Goal: Task Accomplishment & Management: Manage account settings

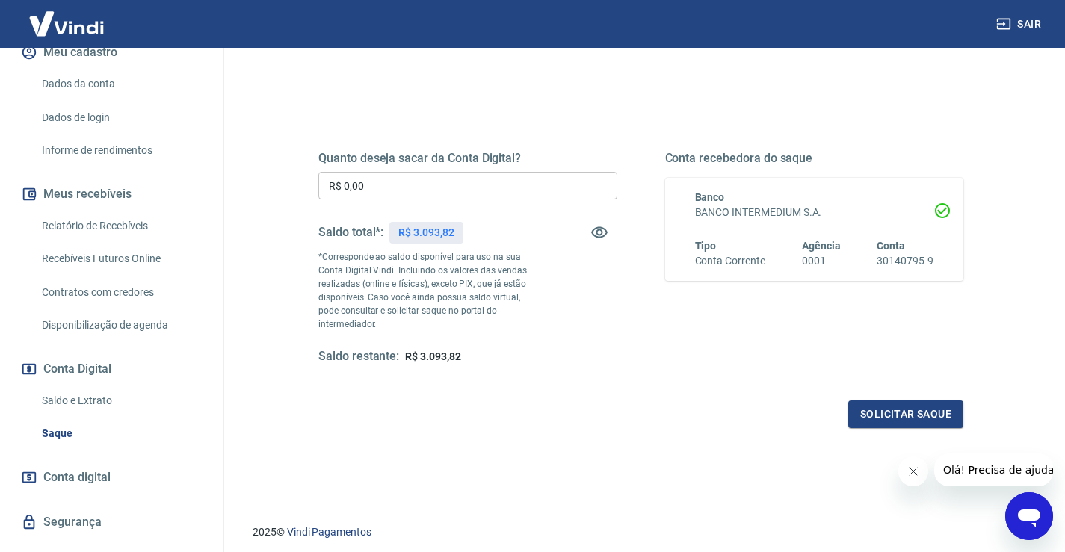
scroll to position [187, 0]
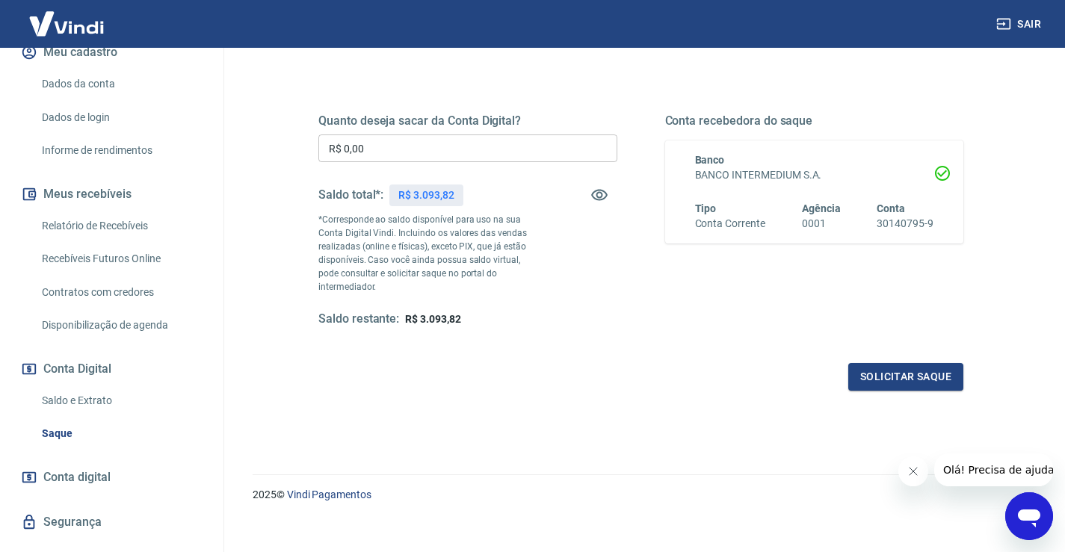
click at [75, 467] on span "Conta digital" at bounding box center [76, 477] width 67 height 21
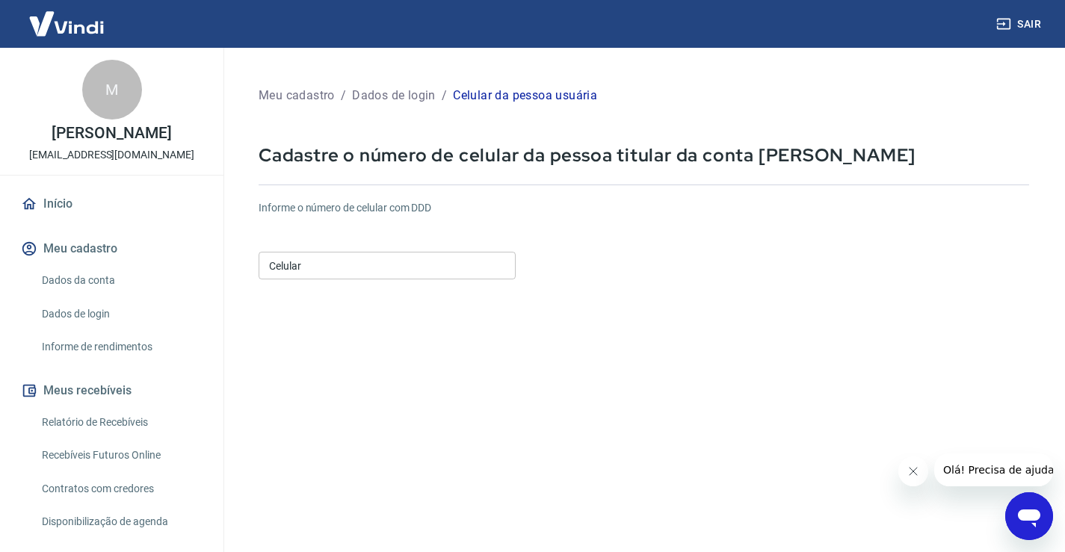
click at [368, 257] on input "Celular" at bounding box center [387, 266] width 257 height 28
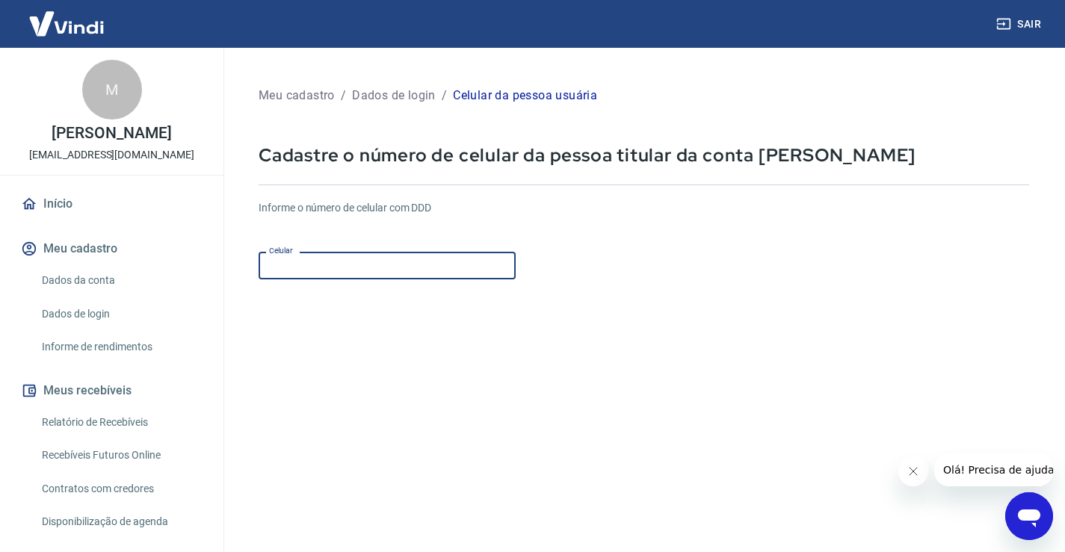
type input "(27) 99747-0817"
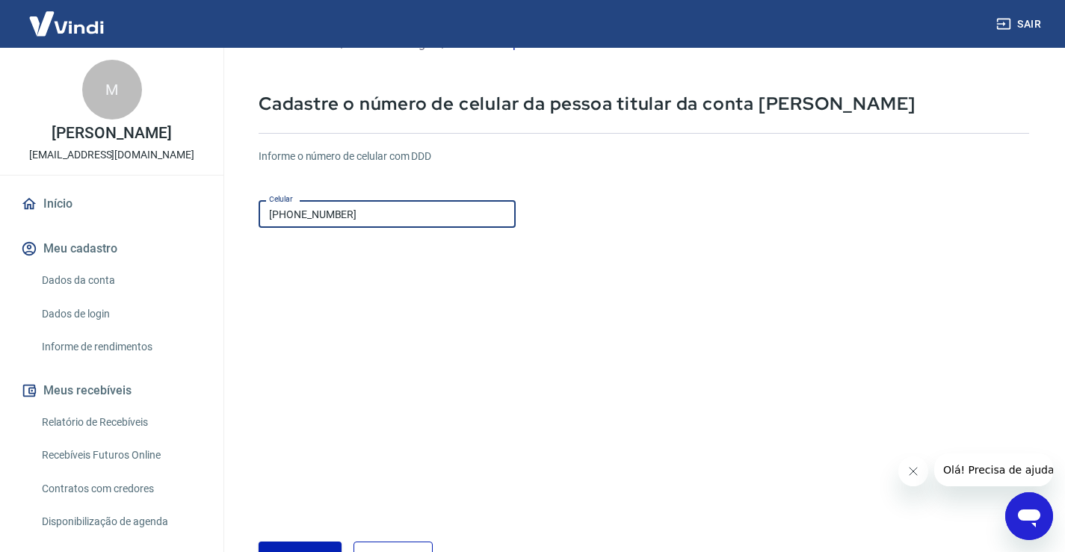
scroll to position [155, 0]
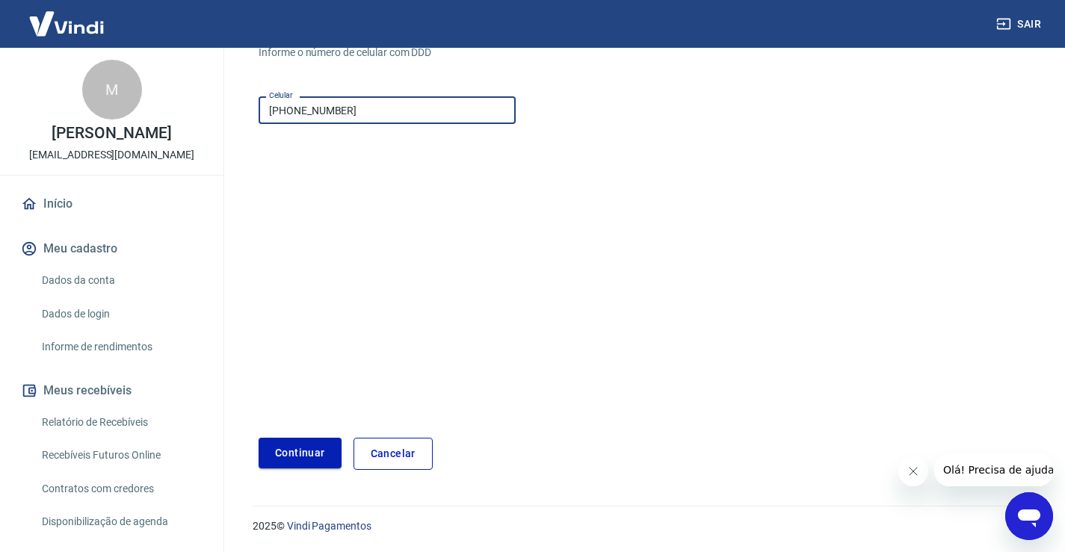
click at [319, 452] on button "Continuar" at bounding box center [300, 453] width 83 height 31
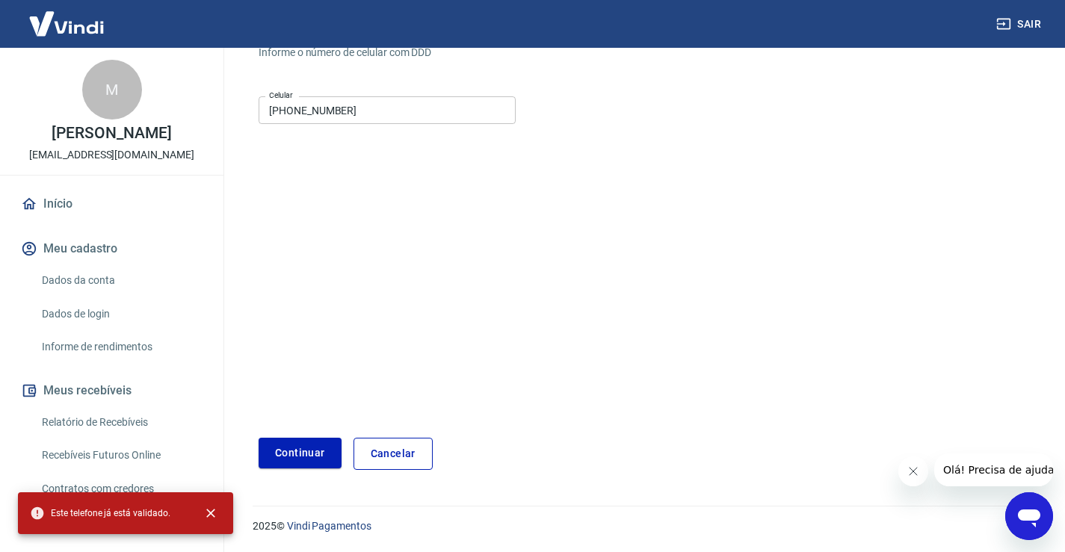
click at [410, 458] on link "Cancelar" at bounding box center [392, 454] width 79 height 32
